Goal: Task Accomplishment & Management: Use online tool/utility

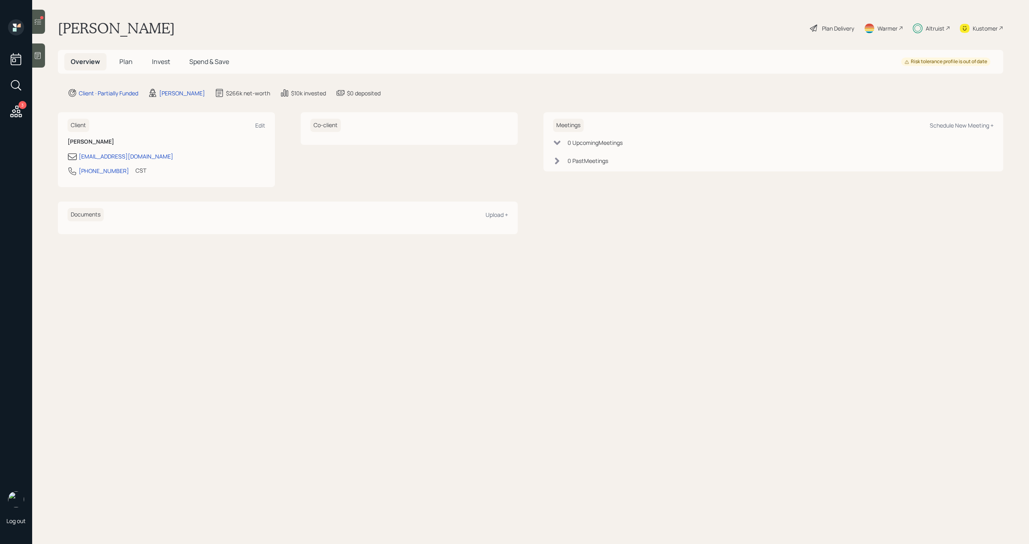
click at [43, 31] on div at bounding box center [38, 22] width 13 height 24
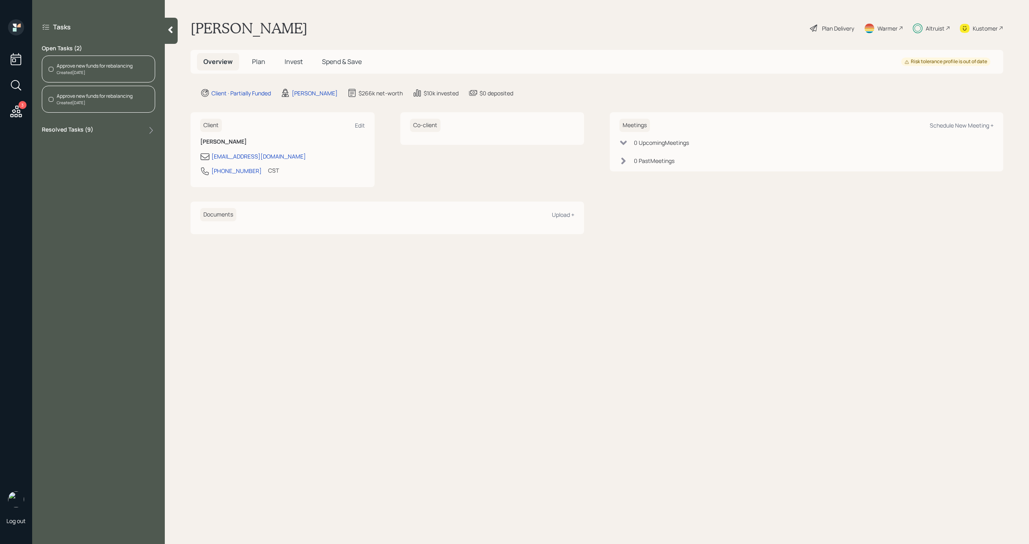
click at [100, 71] on div "Created [DATE]" at bounding box center [95, 73] width 76 height 6
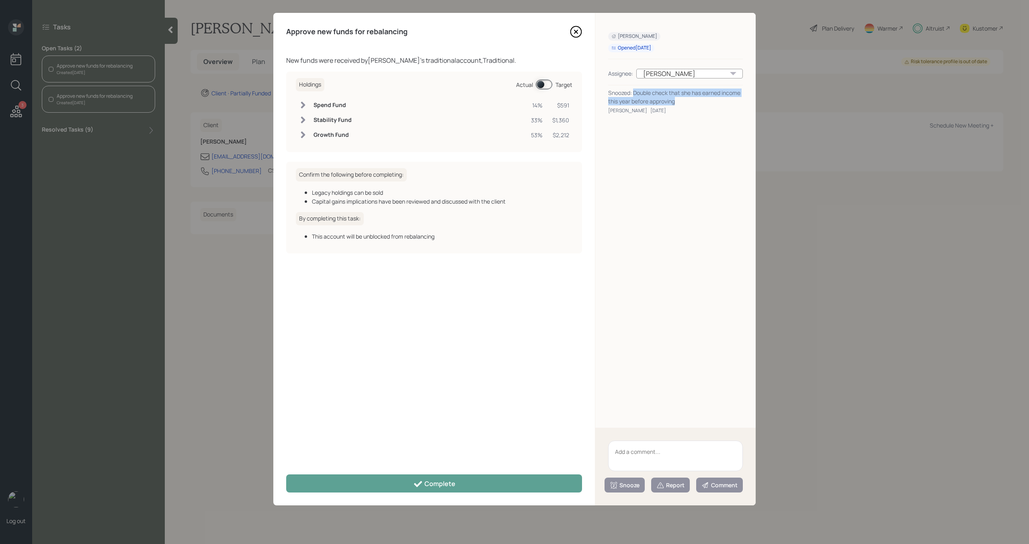
drag, startPoint x: 677, startPoint y: 103, endPoint x: 635, endPoint y: 94, distance: 42.7
click at [635, 94] on div "Snoozed: Double check that she has earned income this year before approving" at bounding box center [675, 96] width 135 height 17
copy div "Double check that she has earned income this year before approving"
click at [646, 462] on textarea at bounding box center [675, 455] width 135 height 31
paste textarea "Double check that she has earned income this year before approving"
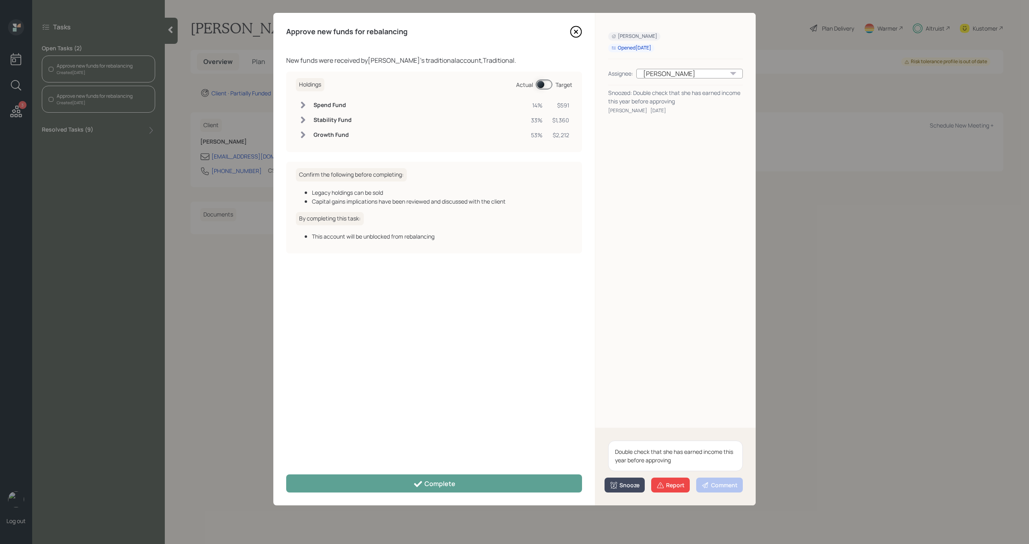
type textarea "Double check that she has earned income this year before approving"
click at [624, 488] on div "Snooze" at bounding box center [625, 485] width 30 height 8
click at [629, 422] on button "1 day" at bounding box center [624, 419] width 39 height 16
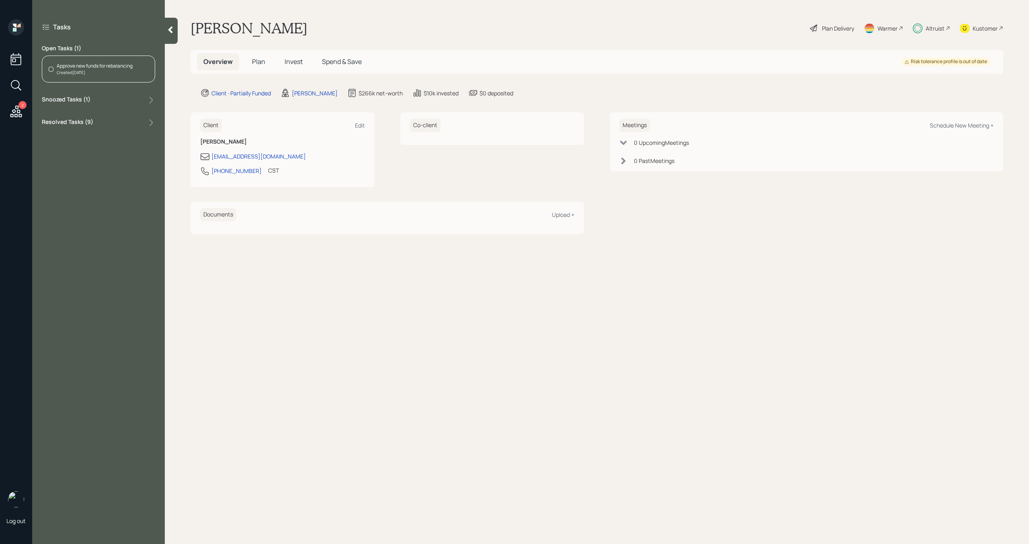
click at [112, 80] on div "Approve new funds for rebalancing Created [DATE]" at bounding box center [98, 68] width 113 height 27
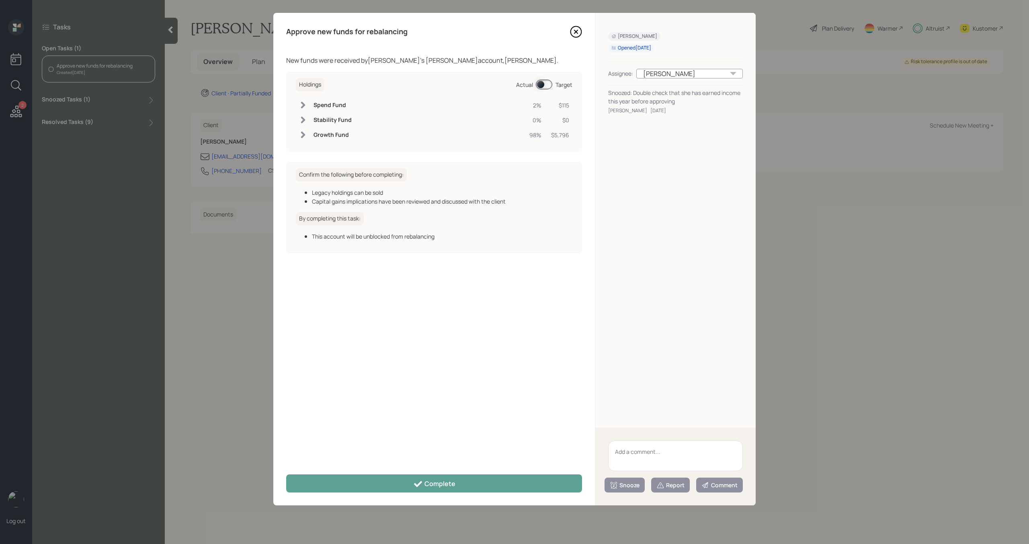
click at [655, 448] on textarea at bounding box center [675, 455] width 135 height 31
paste textarea "Double check that she has earned income this year before approving"
type textarea "Double check that she has earned income this year before approving"
click at [625, 487] on div "Snooze" at bounding box center [625, 485] width 30 height 8
click at [622, 424] on button "1 day" at bounding box center [624, 419] width 39 height 16
